Goal: Find specific page/section: Locate a particular part of the current website

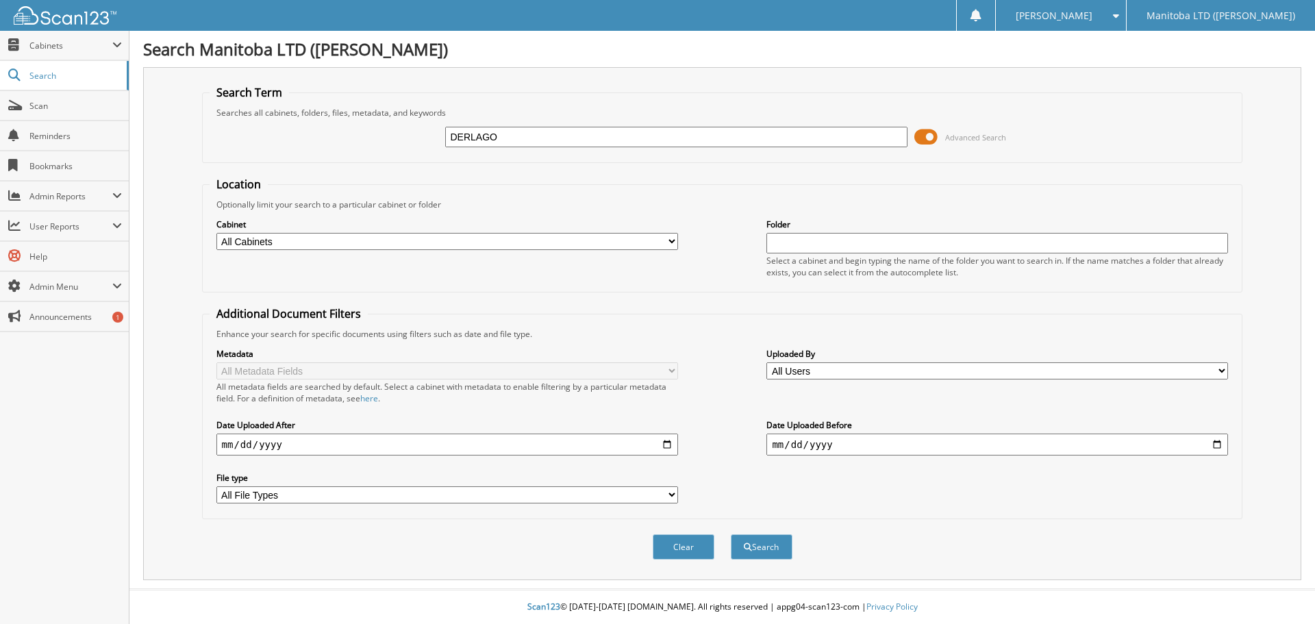
type input "DERLAGO"
click at [731, 534] on button "Search" at bounding box center [762, 546] width 62 height 25
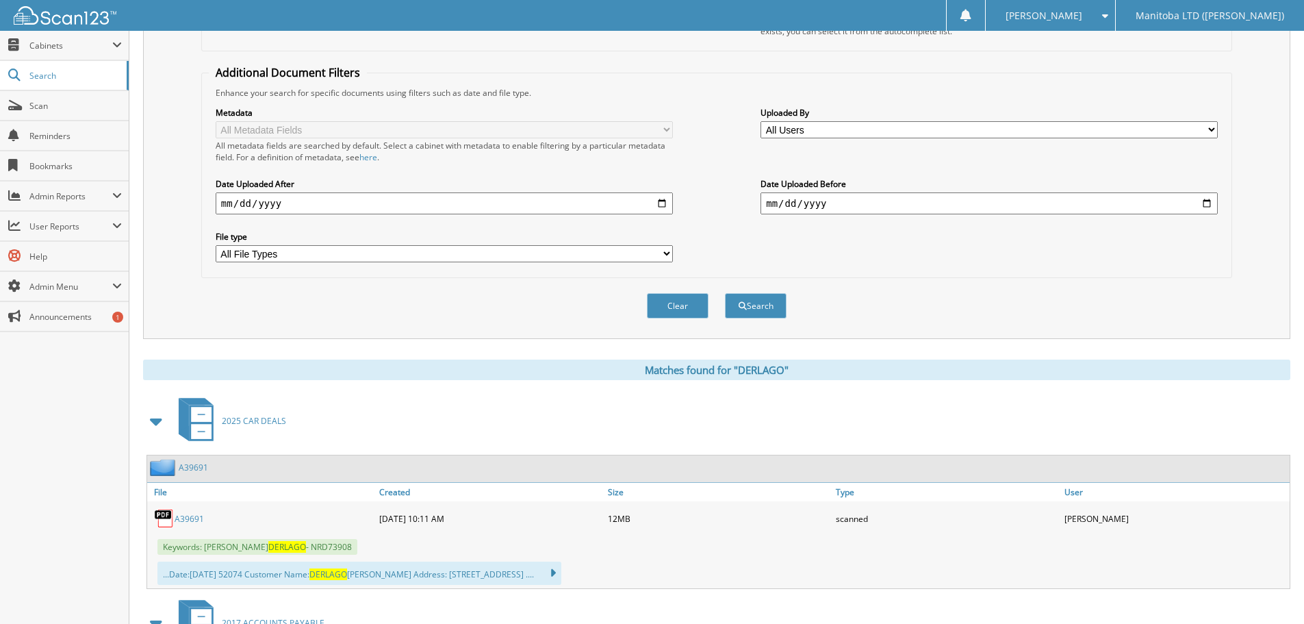
scroll to position [342, 0]
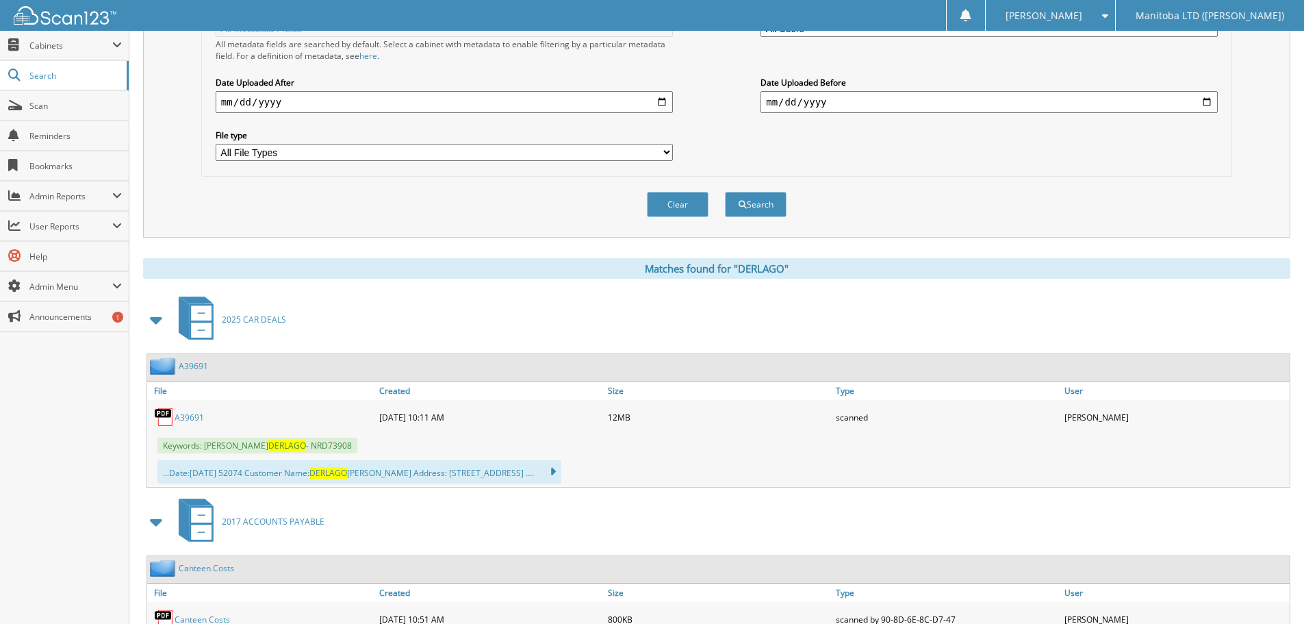
click at [186, 417] on link "A39691" at bounding box center [189, 417] width 29 height 12
click at [197, 414] on link "A39691" at bounding box center [189, 417] width 29 height 12
click at [197, 418] on link "A39691" at bounding box center [189, 417] width 29 height 12
